Goal: Transaction & Acquisition: Purchase product/service

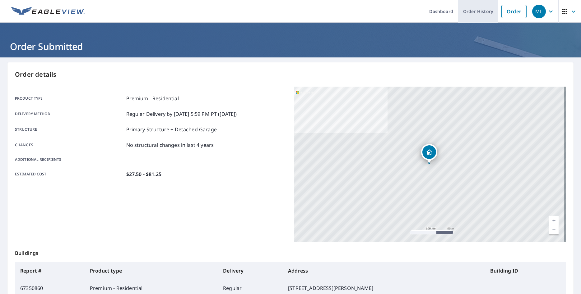
click at [470, 12] on link "Order History" at bounding box center [478, 11] width 40 height 23
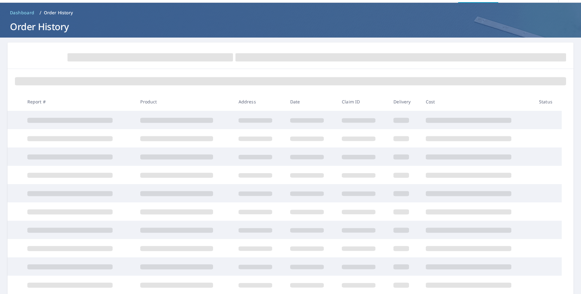
scroll to position [31, 0]
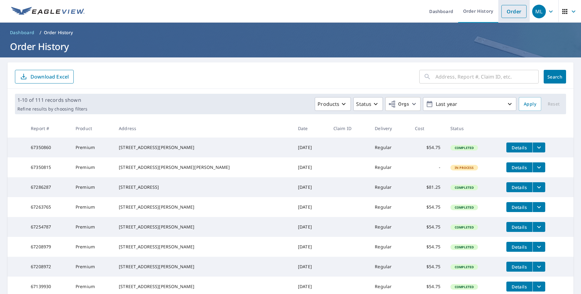
drag, startPoint x: 504, startPoint y: 15, endPoint x: 497, endPoint y: 16, distance: 7.2
click at [504, 15] on link "Order" at bounding box center [513, 11] width 25 height 13
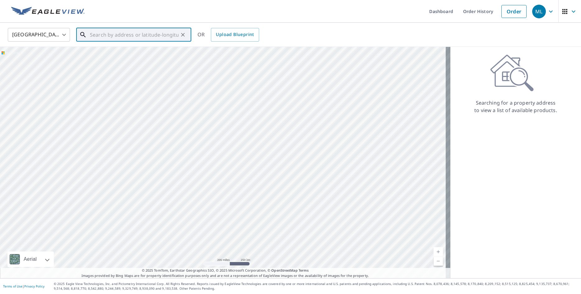
click at [109, 34] on input "text" at bounding box center [134, 34] width 89 height 17
click at [128, 56] on span "[STREET_ADDRESS]" at bounding box center [138, 52] width 98 height 7
type input "[STREET_ADDRESS][PERSON_NAME]"
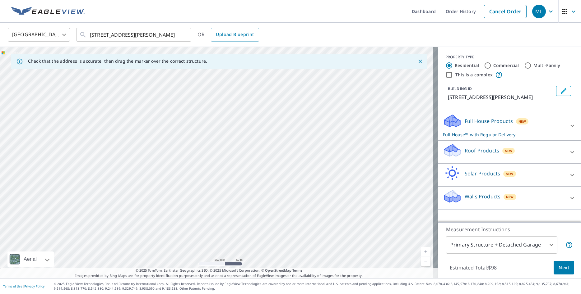
click at [421, 251] on link "Current Level 17, Zoom In" at bounding box center [425, 251] width 9 height 9
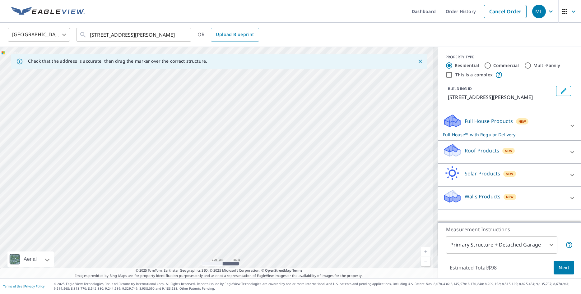
click at [421, 251] on link "Current Level 18, Zoom In" at bounding box center [425, 251] width 9 height 9
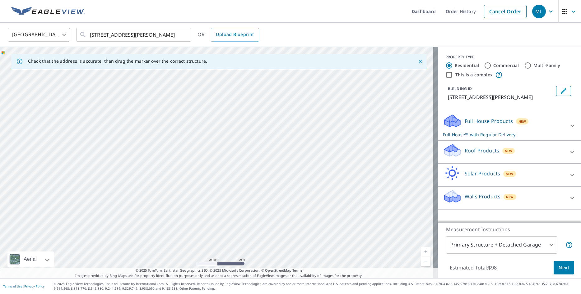
click at [421, 263] on link "Current Level 19, Zoom Out" at bounding box center [425, 261] width 9 height 9
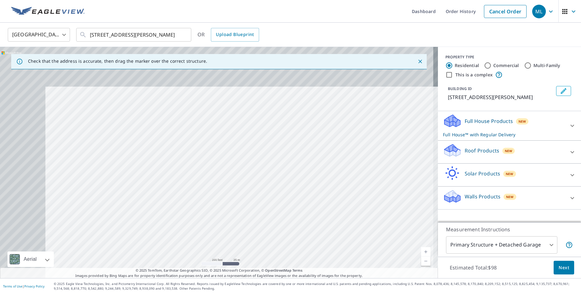
drag, startPoint x: 154, startPoint y: 121, endPoint x: 256, endPoint y: 231, distance: 150.2
click at [256, 230] on div "[STREET_ADDRESS][PERSON_NAME]" at bounding box center [219, 163] width 438 height 232
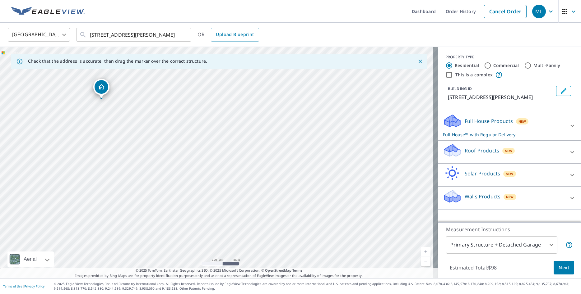
drag, startPoint x: 210, startPoint y: 116, endPoint x: 338, endPoint y: 286, distance: 212.8
click at [338, 286] on div "Dashboard Order History Cancel Order ML [GEOGRAPHIC_DATA] [GEOGRAPHIC_DATA] ​ […" at bounding box center [290, 147] width 581 height 294
drag, startPoint x: 234, startPoint y: 180, endPoint x: 320, endPoint y: 230, distance: 99.6
click at [319, 237] on div "[STREET_ADDRESS][PERSON_NAME]" at bounding box center [219, 163] width 438 height 232
drag, startPoint x: 152, startPoint y: 86, endPoint x: 293, endPoint y: 264, distance: 227.0
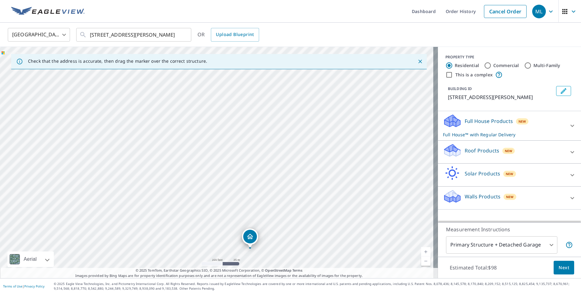
click at [293, 264] on div "[STREET_ADDRESS][PERSON_NAME]" at bounding box center [219, 163] width 438 height 232
drag, startPoint x: 357, startPoint y: 236, endPoint x: 342, endPoint y: 172, distance: 65.0
click at [342, 172] on div "[STREET_ADDRESS][PERSON_NAME]" at bounding box center [219, 163] width 438 height 232
click at [421, 250] on link "Current Level 18, Zoom In" at bounding box center [425, 251] width 9 height 9
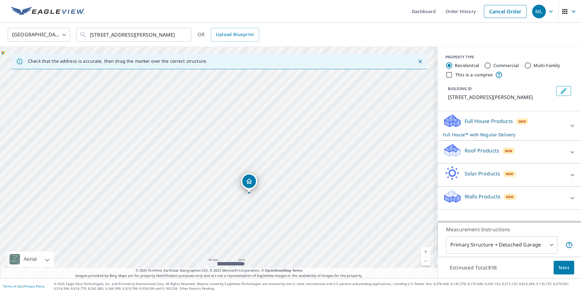
click at [421, 250] on link "Current Level 19, Zoom In" at bounding box center [425, 251] width 9 height 9
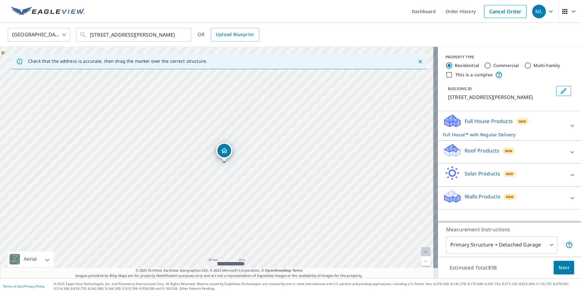
drag, startPoint x: 344, startPoint y: 219, endPoint x: 287, endPoint y: 157, distance: 84.2
click at [287, 157] on div "[STREET_ADDRESS][PERSON_NAME]" at bounding box center [219, 163] width 438 height 232
click at [421, 251] on link "Current Level 20, Zoom In Disabled" at bounding box center [425, 251] width 9 height 9
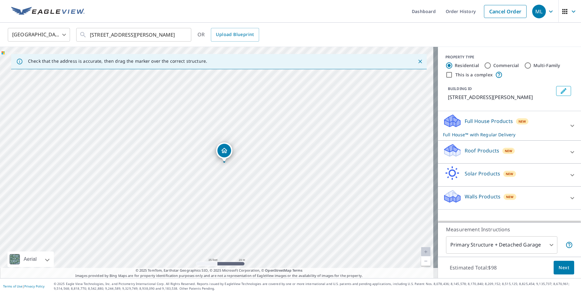
click at [421, 251] on link "Current Level 20, Zoom In Disabled" at bounding box center [425, 251] width 9 height 9
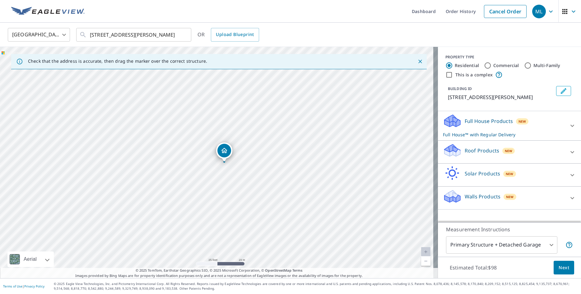
click at [422, 252] on link "Current Level 20, Zoom In Disabled" at bounding box center [425, 251] width 9 height 9
click at [468, 151] on p "Roof Products" at bounding box center [481, 150] width 34 height 7
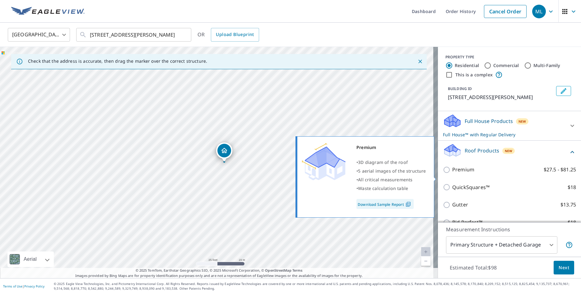
click at [456, 174] on p "Premium" at bounding box center [463, 170] width 22 height 8
click at [452, 174] on input "Premium $27.5 - $81.25" at bounding box center [447, 169] width 9 height 7
checkbox input "true"
checkbox input "false"
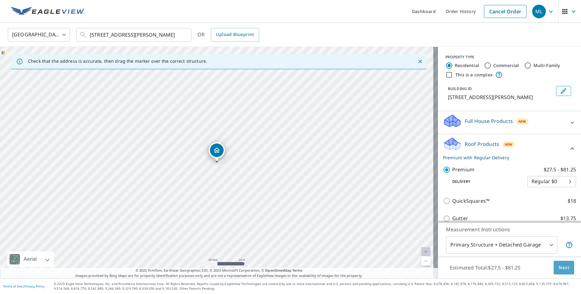
click at [558, 269] on span "Next" at bounding box center [563, 268] width 11 height 8
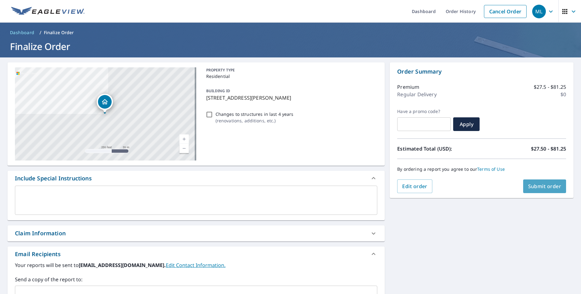
click at [539, 185] on span "Submit order" at bounding box center [544, 186] width 33 height 7
